Goal: Task Accomplishment & Management: Complete application form

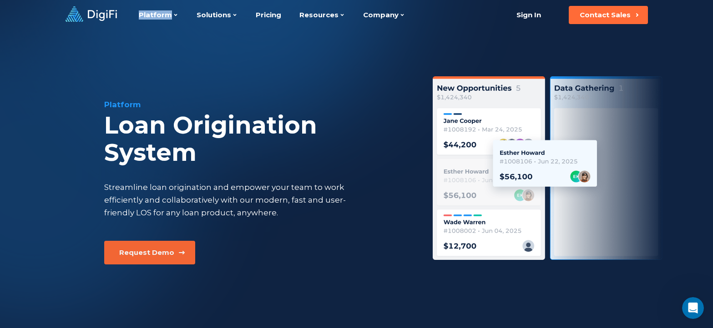
click at [143, 253] on div "Request Demo" at bounding box center [146, 252] width 55 height 9
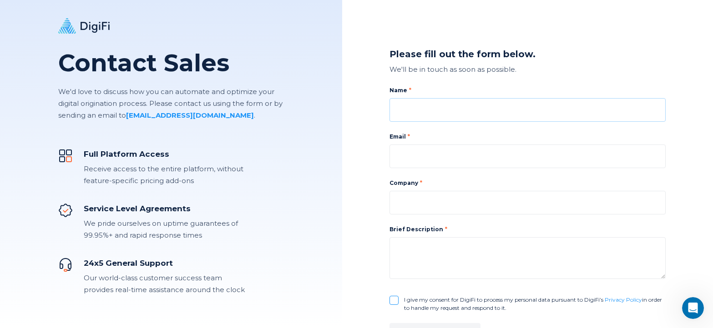
click at [425, 116] on input at bounding box center [527, 110] width 276 height 24
type input "[PERSON_NAME]"
click at [443, 151] on input at bounding box center [527, 157] width 276 height 24
type input "[EMAIL_ADDRESS][DOMAIN_NAME]"
click at [444, 208] on input at bounding box center [527, 203] width 276 height 24
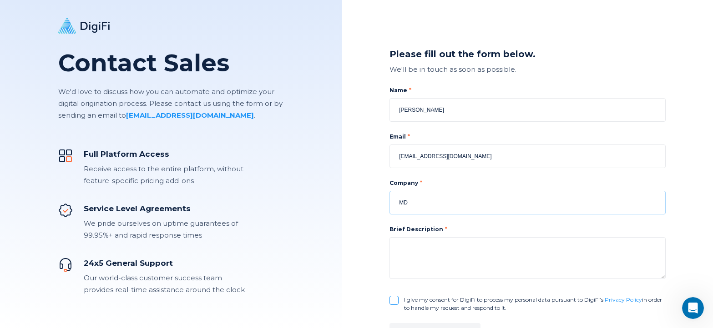
type input "M"
type input "[DOMAIN_NAME]"
click at [458, 157] on input "[EMAIL_ADDRESS][DOMAIN_NAME]" at bounding box center [527, 157] width 276 height 24
type input "t"
type input "[EMAIL_ADDRESS][DOMAIN_NAME]"
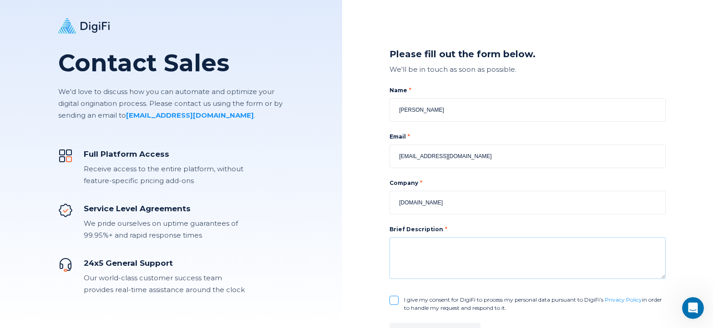
click at [413, 249] on textarea at bounding box center [527, 258] width 276 height 42
click at [396, 302] on div "Name [PERSON_NAME] Email [EMAIL_ADDRESS][DOMAIN_NAME] Company [DOMAIN_NAME] Bri…" at bounding box center [527, 199] width 276 height 226
click at [410, 246] on textarea at bounding box center [527, 258] width 276 height 42
type textarea "Interested in partnering with your company to offer funding to my clients"
click at [394, 302] on input "I give my consent for DigiFi to process my personal data pursuant to DigiFi’s P…" at bounding box center [393, 300] width 9 height 9
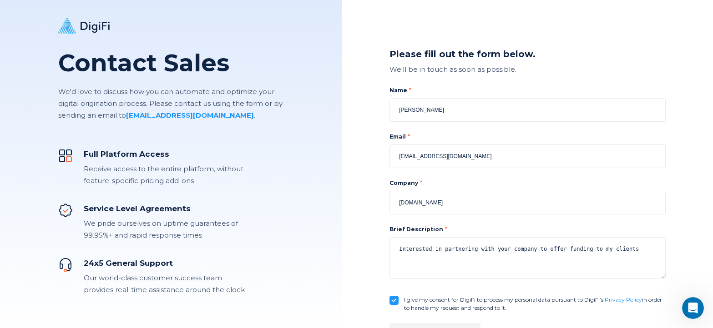
checkbox input "true"
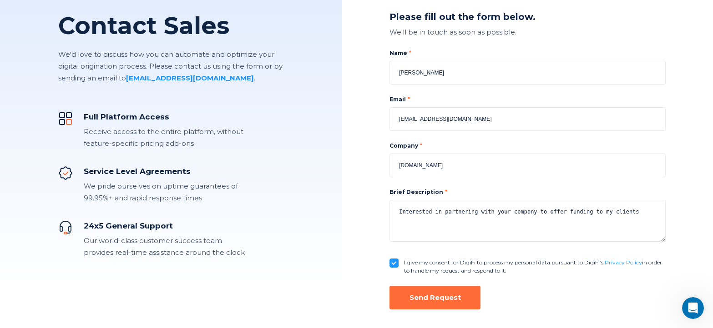
scroll to position [41, 0]
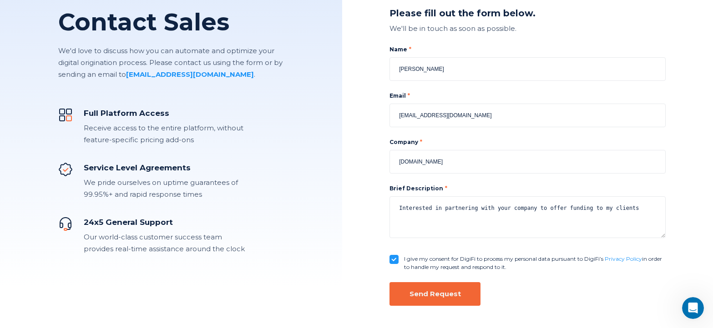
click at [444, 294] on div "Send Request" at bounding box center [434, 294] width 51 height 9
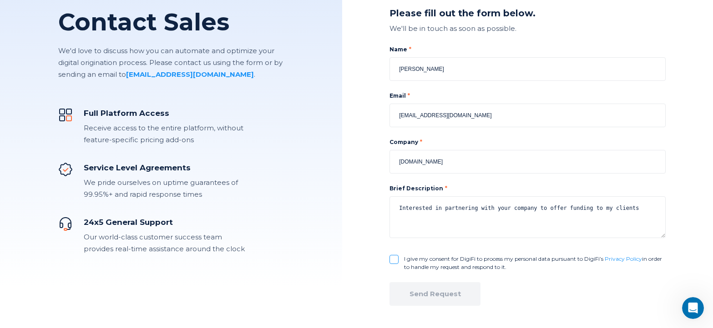
checkbox input "false"
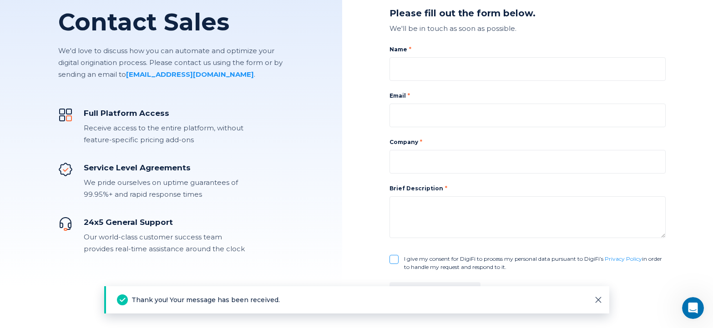
click at [444, 294] on div "Thank you! Your message has been received." at bounding box center [356, 300] width 505 height 27
